Goal: Information Seeking & Learning: Learn about a topic

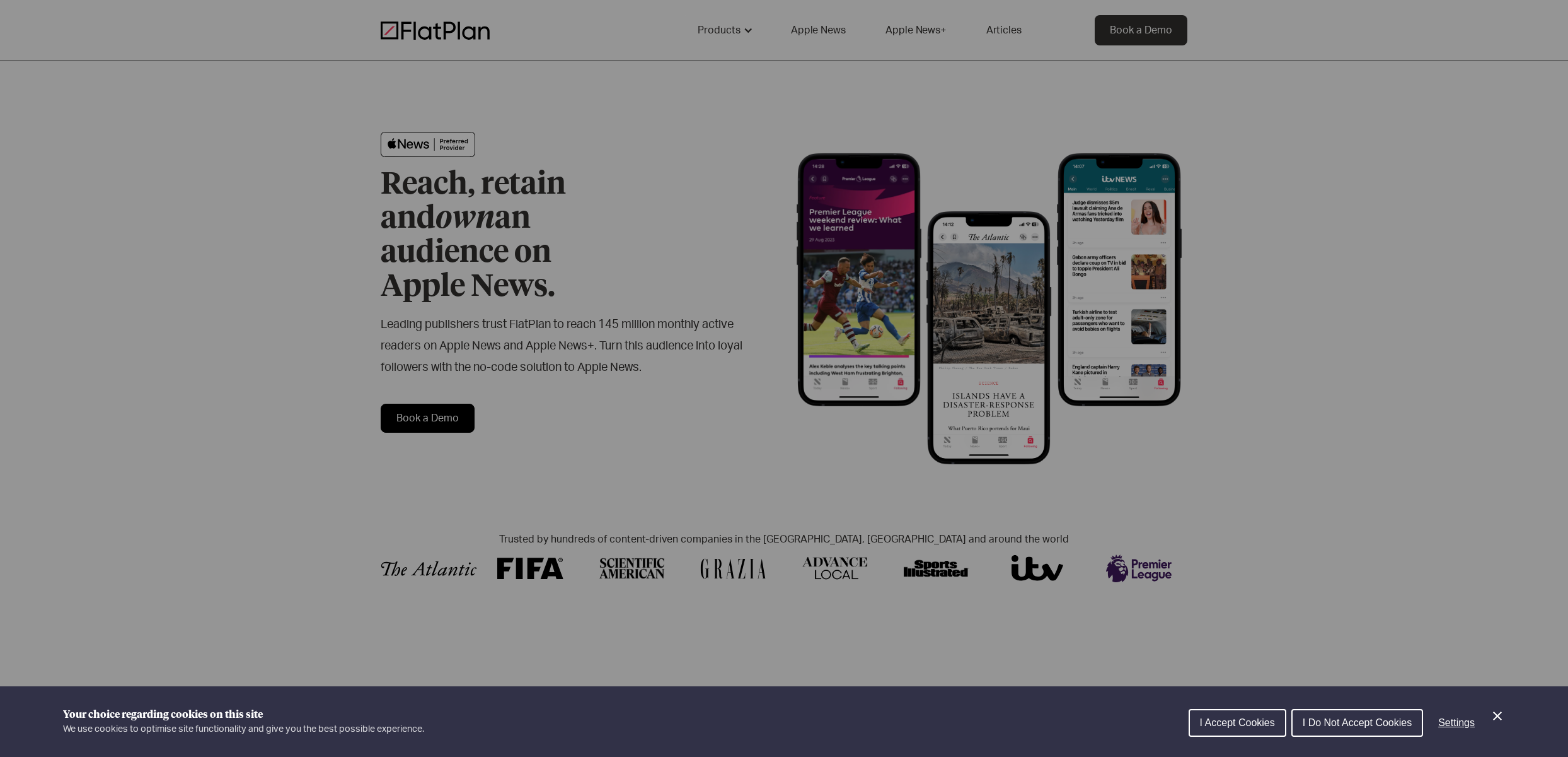
drag, startPoint x: 1252, startPoint y: 724, endPoint x: 1324, endPoint y: 689, distance: 80.1
click at [1251, 721] on span "I Accept Cookies" at bounding box center [1237, 722] width 75 height 11
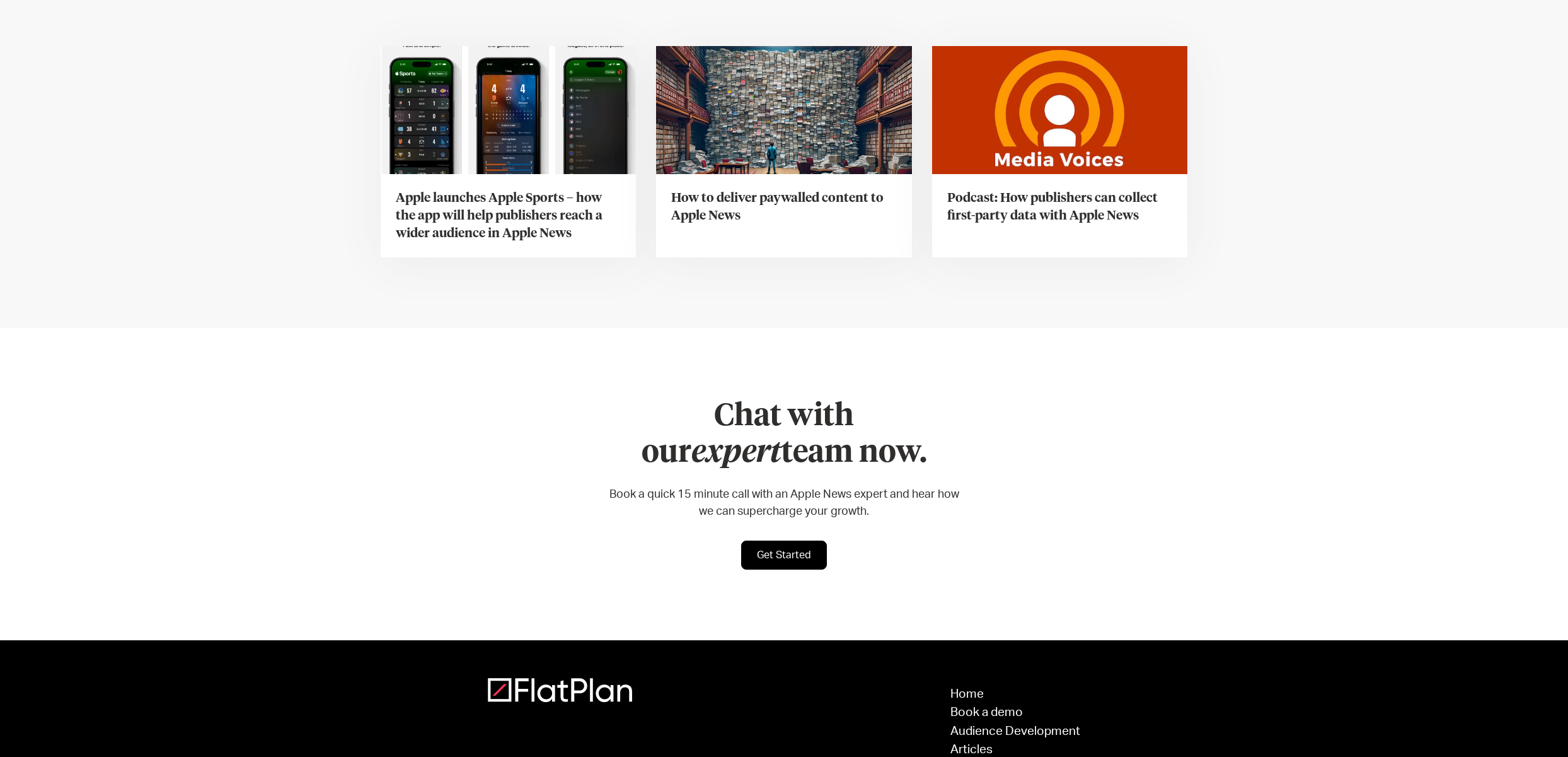
scroll to position [4764, 0]
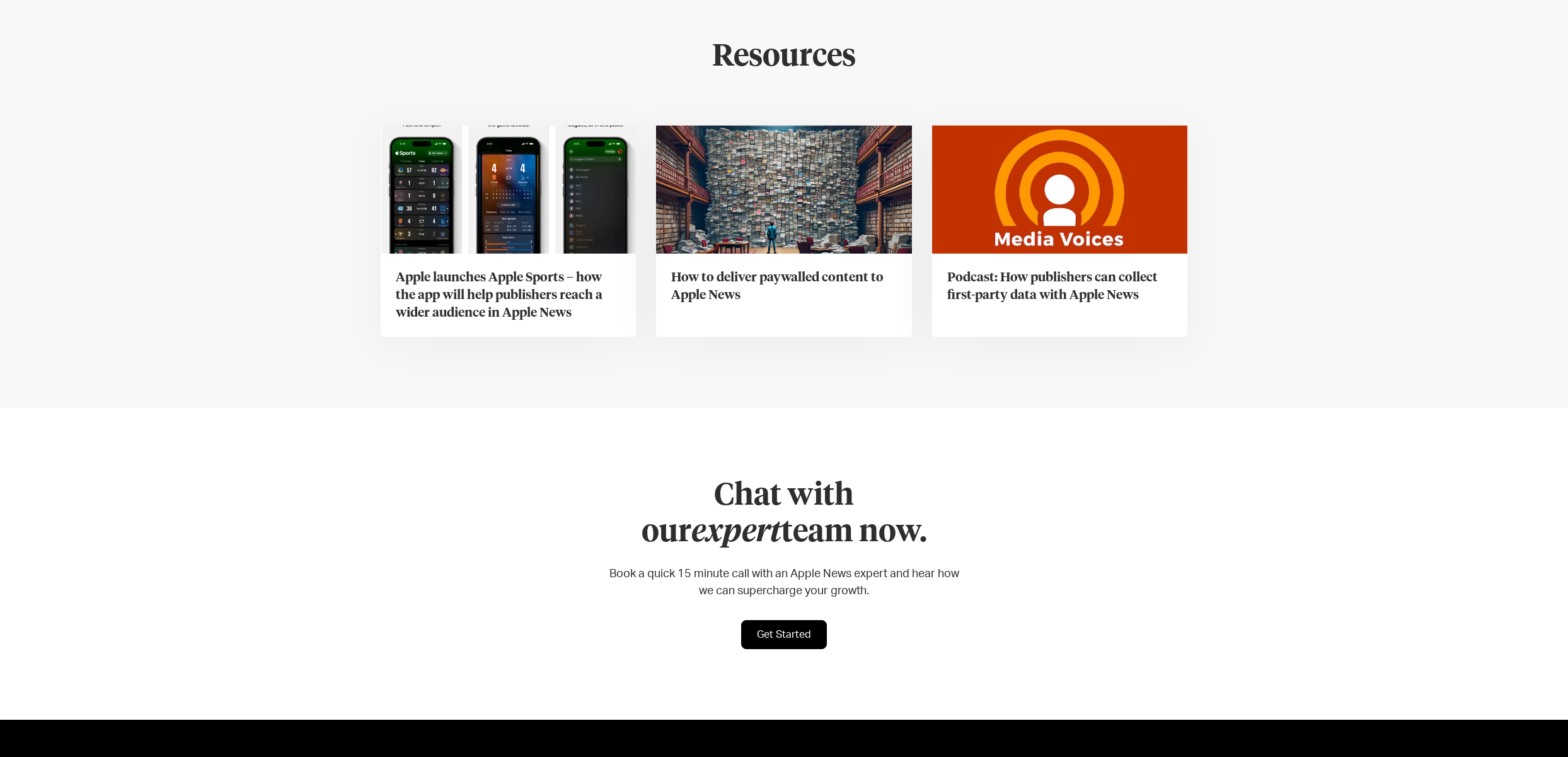
drag, startPoint x: 1104, startPoint y: 227, endPoint x: 1120, endPoint y: 227, distance: 16.0
click at [1104, 269] on h3 "Podcast: How publishers can collect first-party data with Apple News" at bounding box center [1060, 286] width 225 height 35
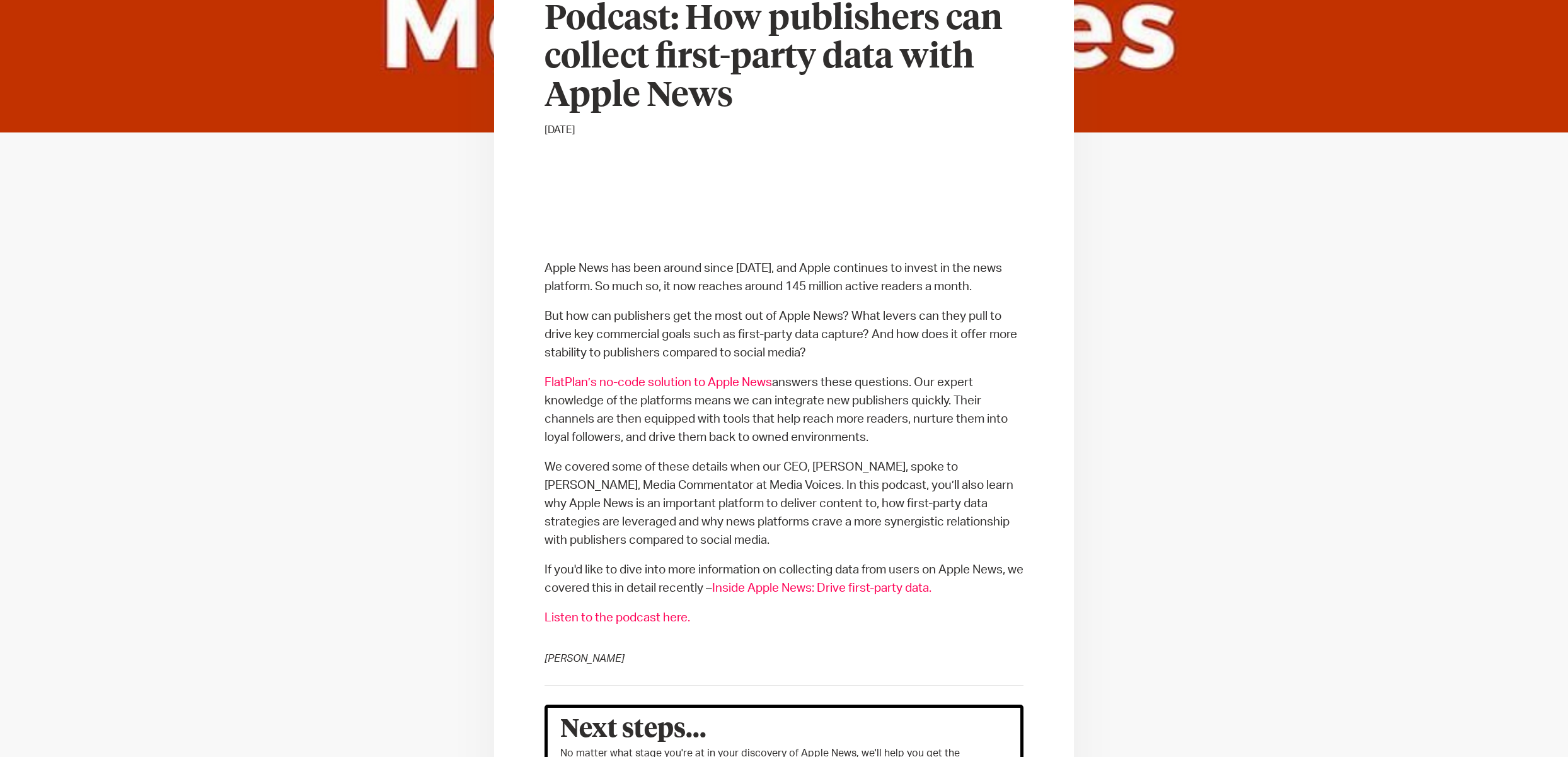
scroll to position [504, 0]
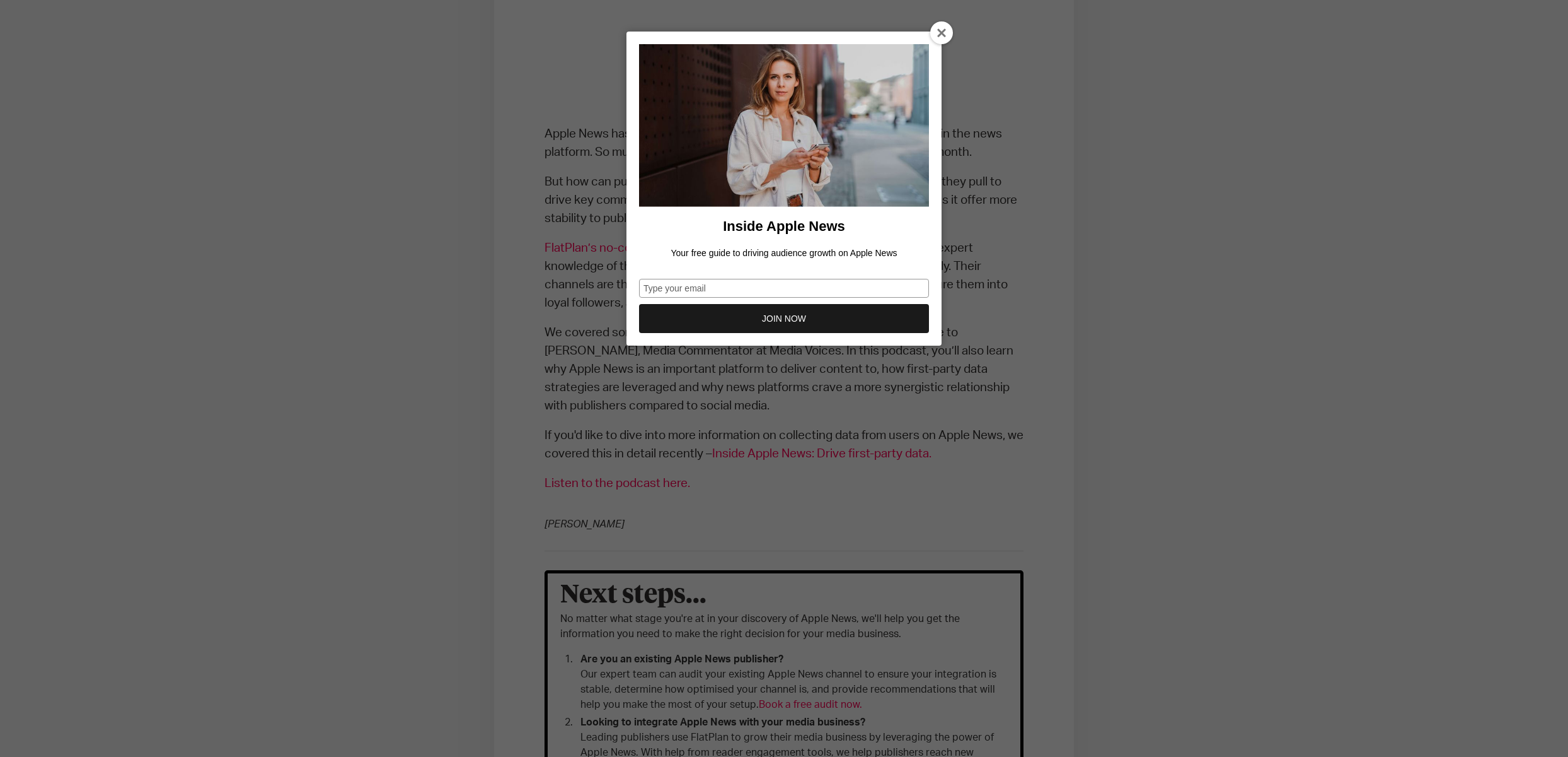
click at [944, 30] on div at bounding box center [942, 33] width 23 height 23
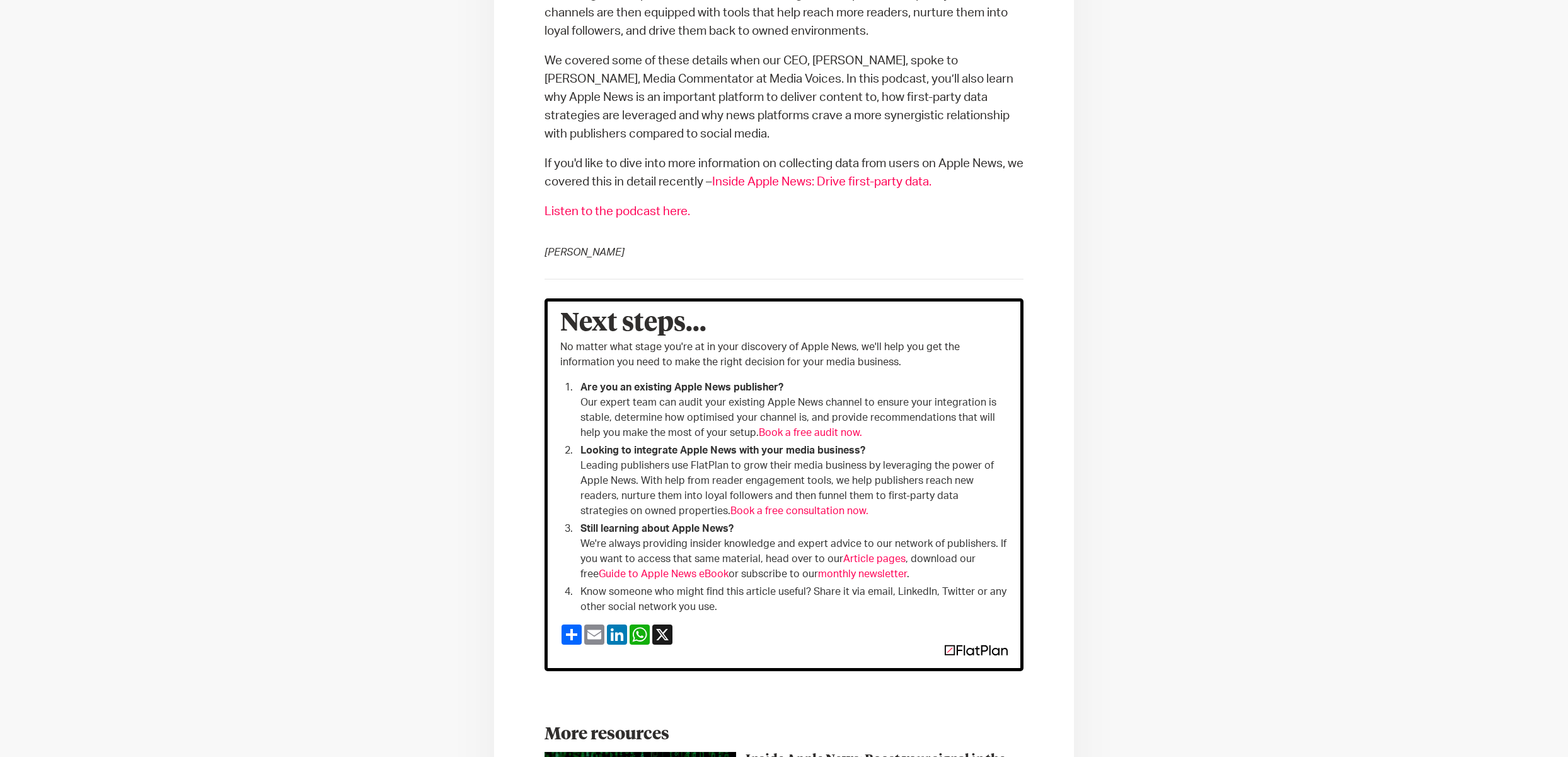
scroll to position [0, 0]
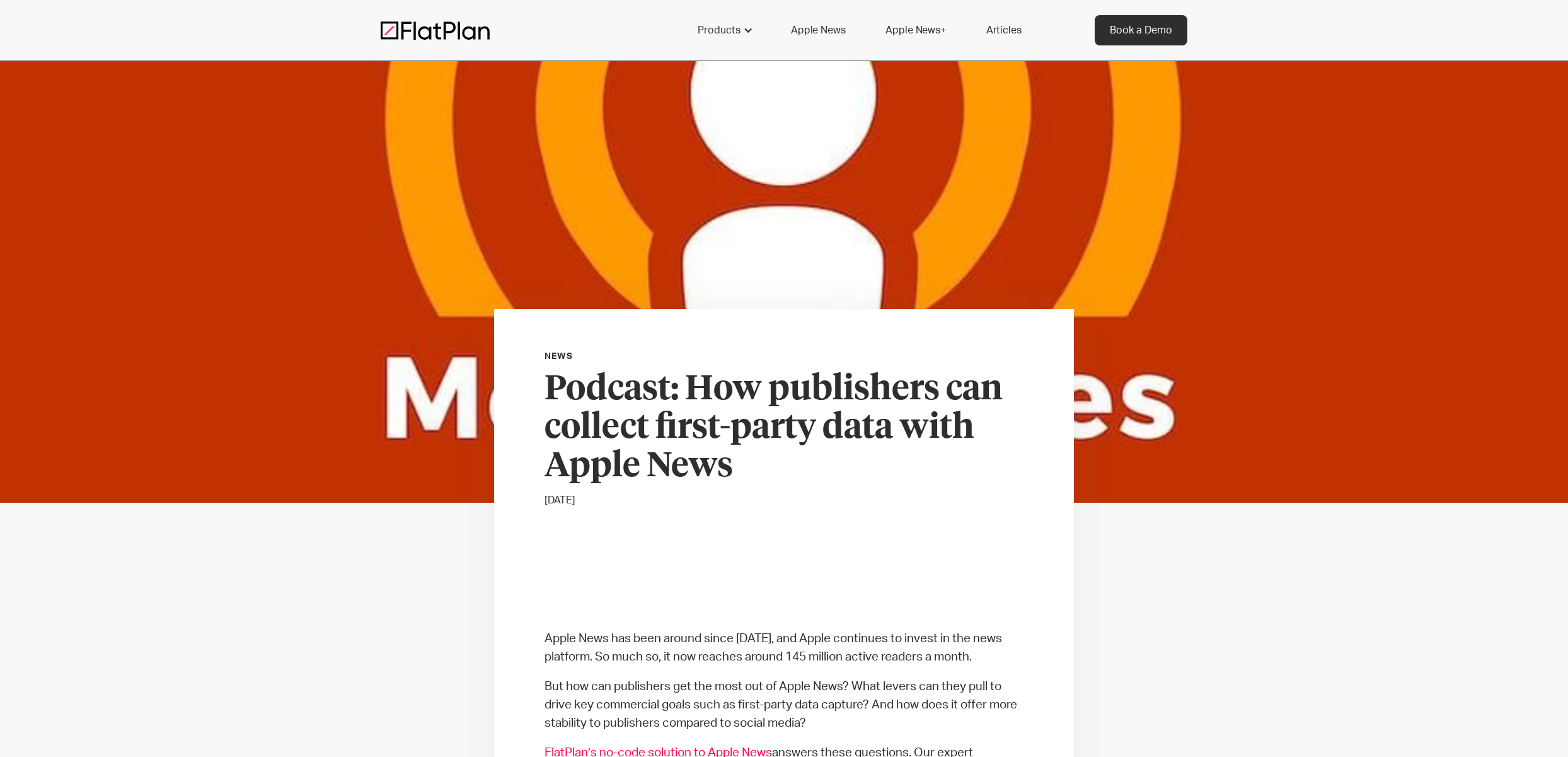
drag, startPoint x: 1227, startPoint y: 476, endPoint x: 984, endPoint y: 78, distance: 466.3
click at [929, 26] on link "Apple News+" at bounding box center [915, 30] width 90 height 30
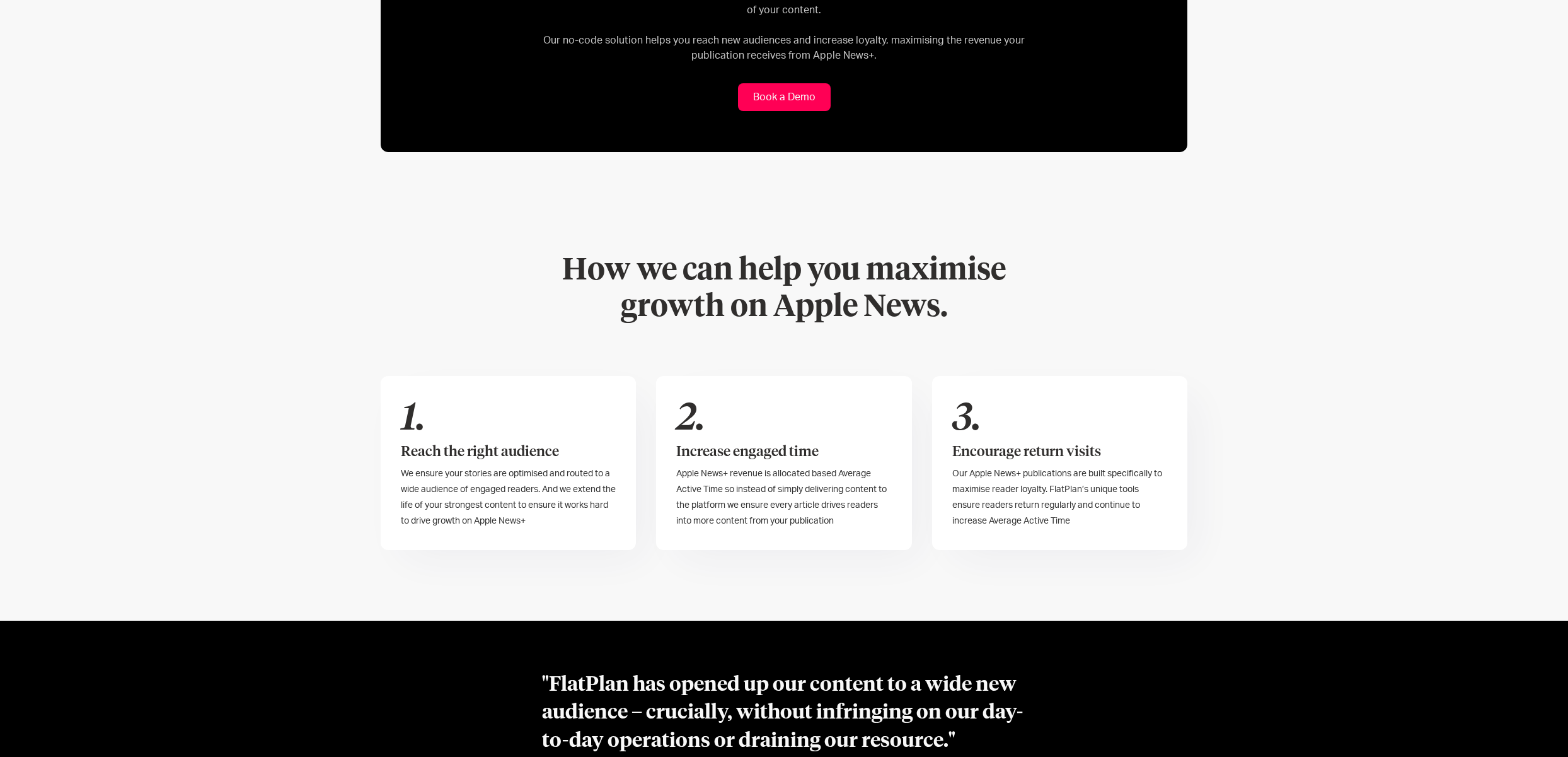
scroll to position [946, 0]
